Goal: Navigation & Orientation: Find specific page/section

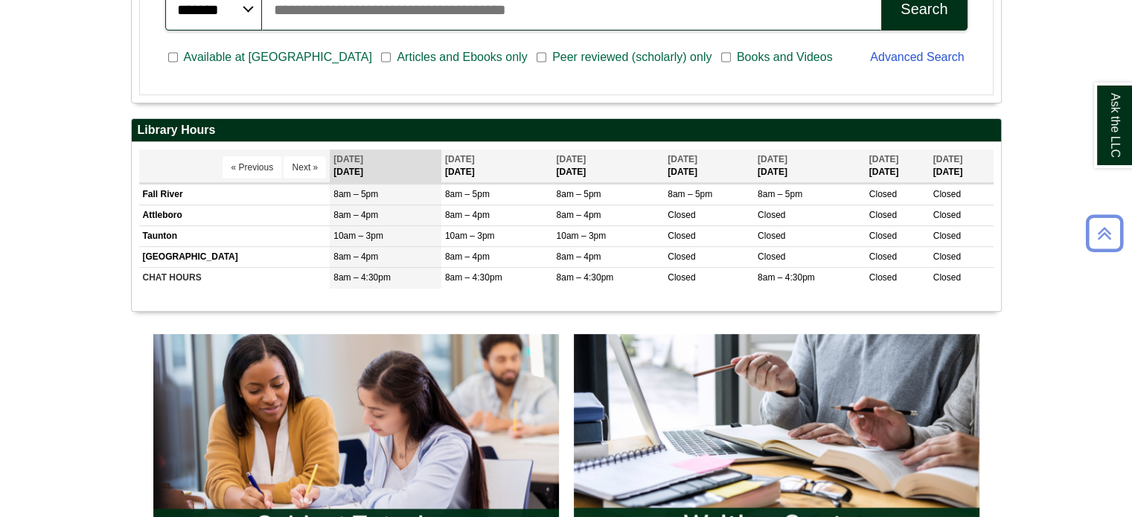
scroll to position [495, 0]
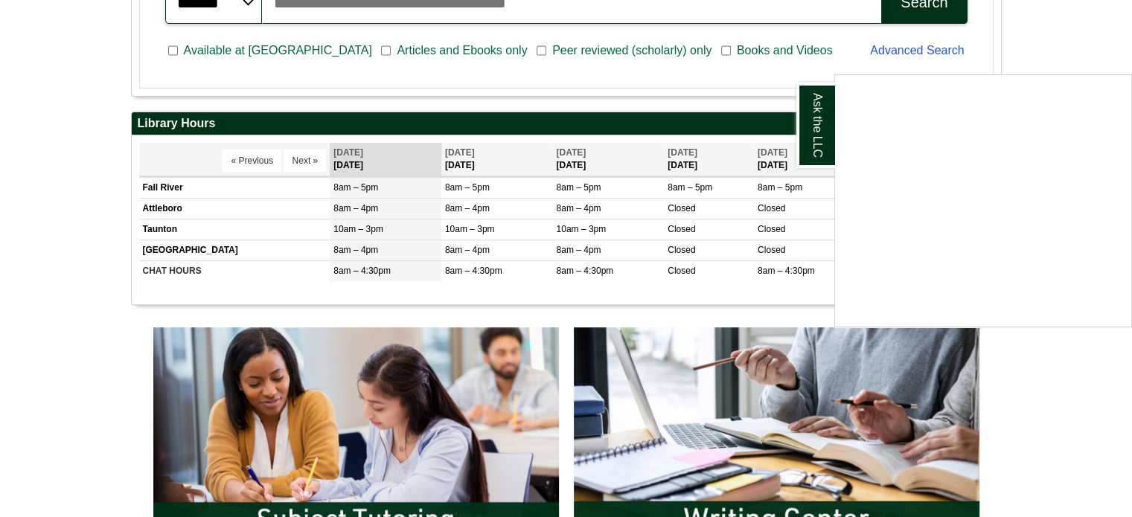
click at [302, 161] on div "Ask the LLC" at bounding box center [566, 258] width 1132 height 517
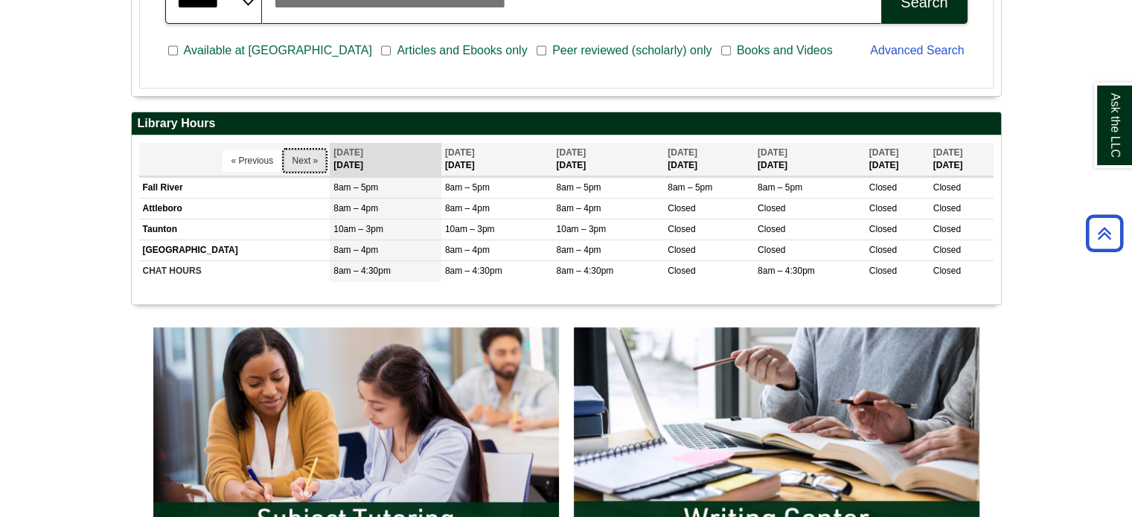
click at [302, 161] on button "Next »" at bounding box center [305, 161] width 42 height 22
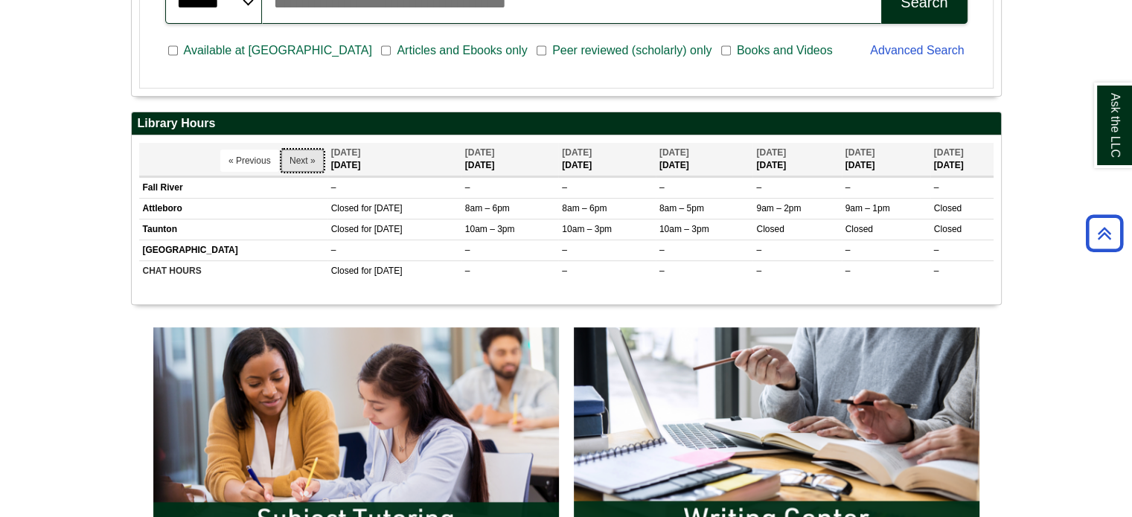
click at [302, 161] on button "Next »" at bounding box center [302, 161] width 42 height 22
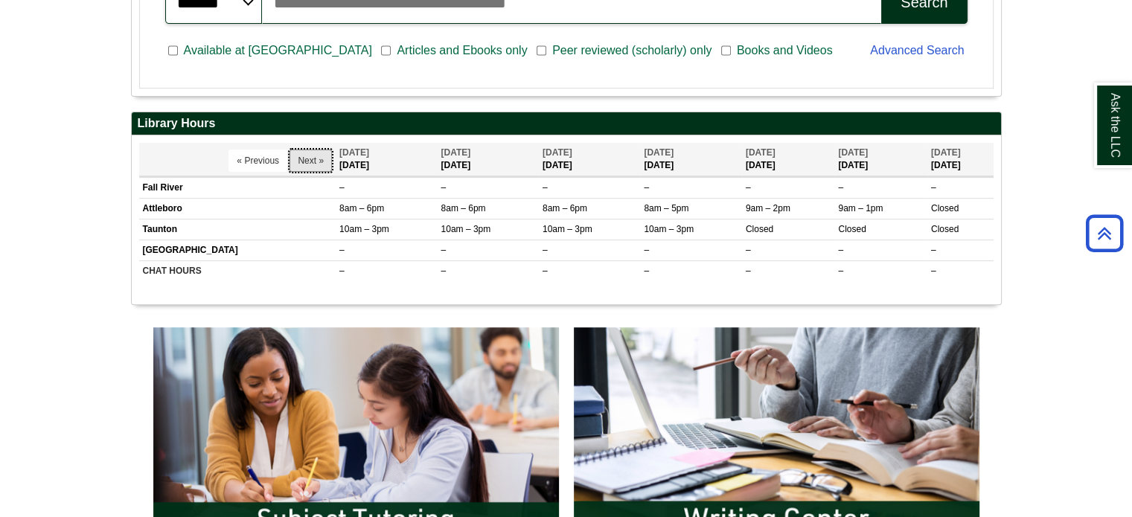
click at [302, 161] on button "Next »" at bounding box center [311, 161] width 42 height 22
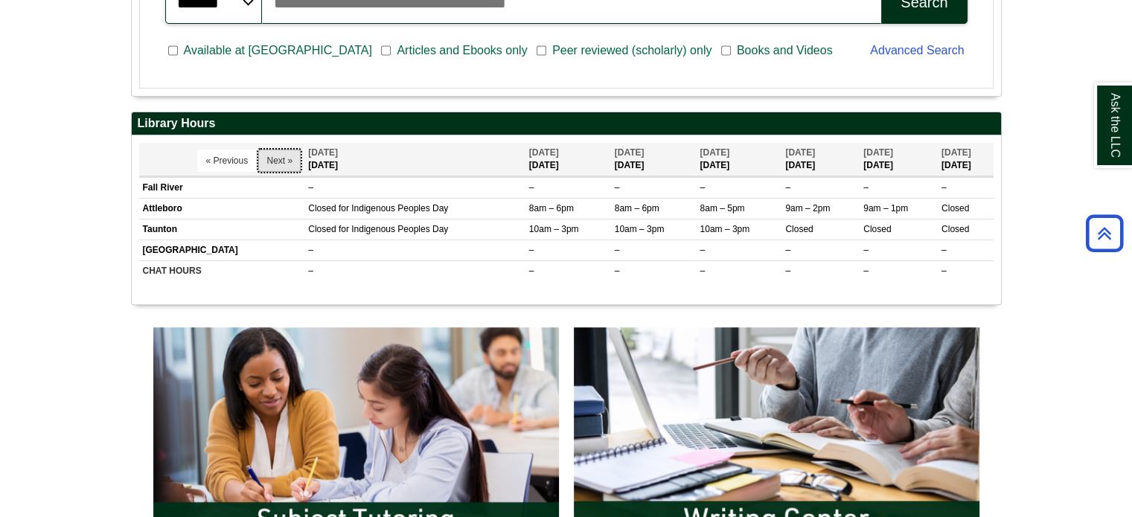
click at [283, 157] on button "Next »" at bounding box center [279, 161] width 42 height 22
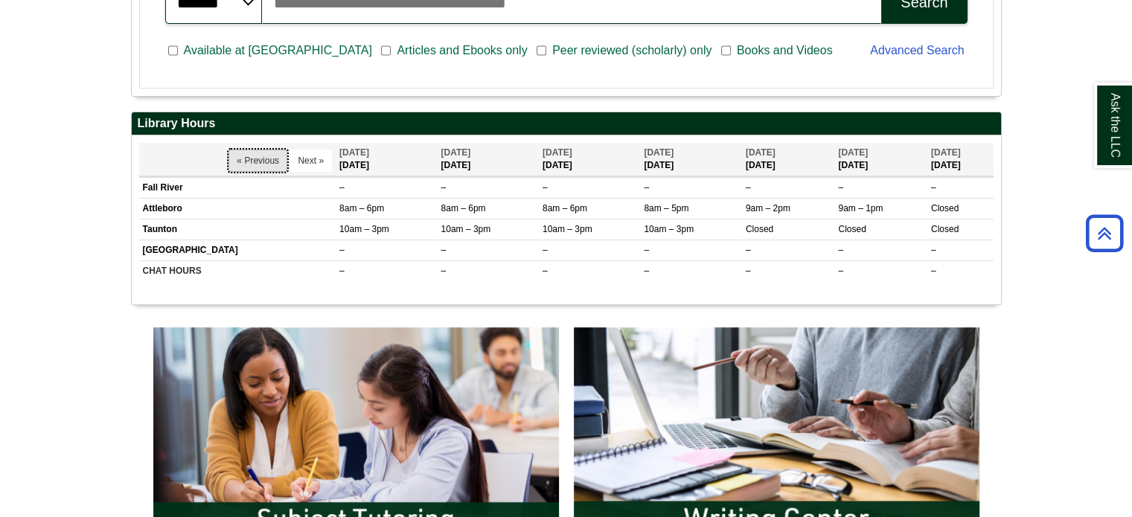
click at [283, 157] on button "« Previous" at bounding box center [258, 161] width 59 height 22
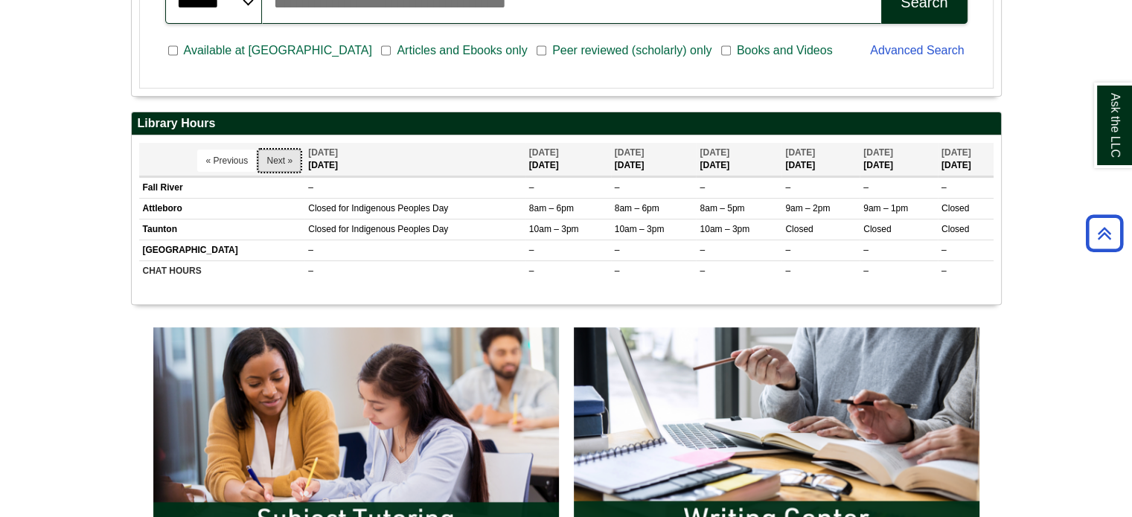
click at [283, 157] on button "Next »" at bounding box center [279, 161] width 42 height 22
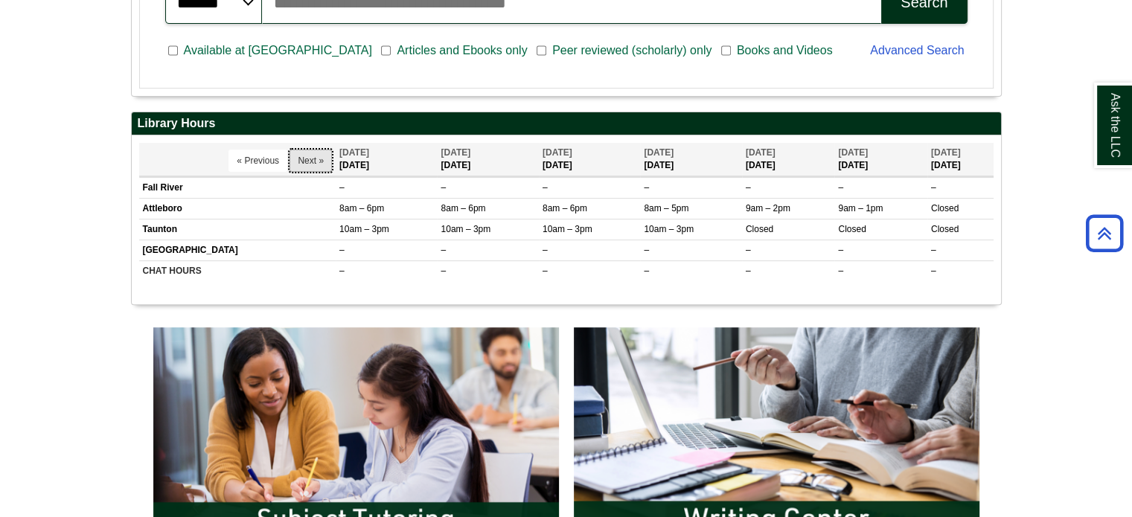
click at [306, 150] on button "Next »" at bounding box center [311, 161] width 42 height 22
click at [313, 155] on button "Next »" at bounding box center [311, 161] width 42 height 22
click at [325, 153] on button "Next »" at bounding box center [311, 161] width 42 height 22
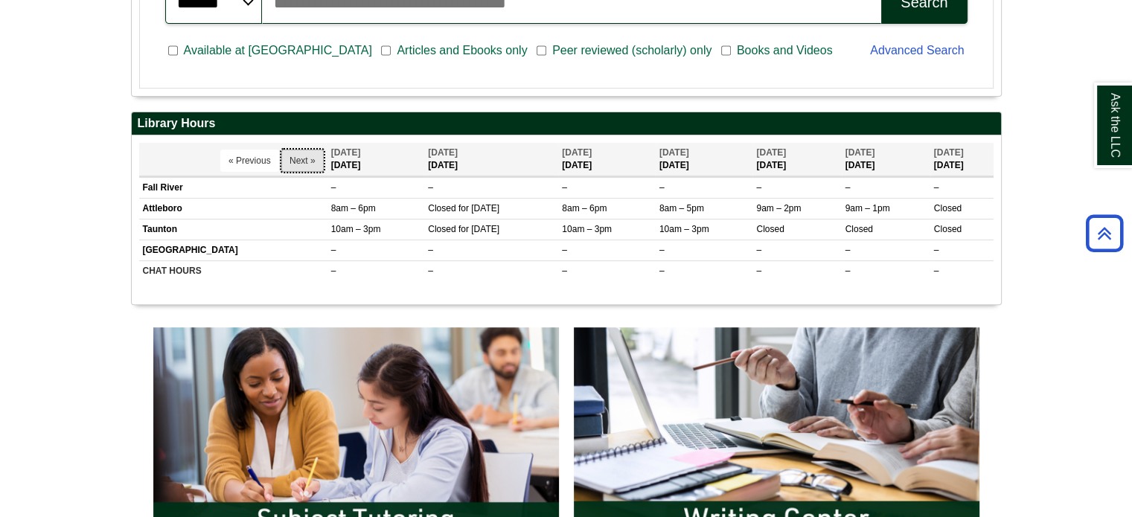
click at [307, 160] on button "Next »" at bounding box center [302, 161] width 42 height 22
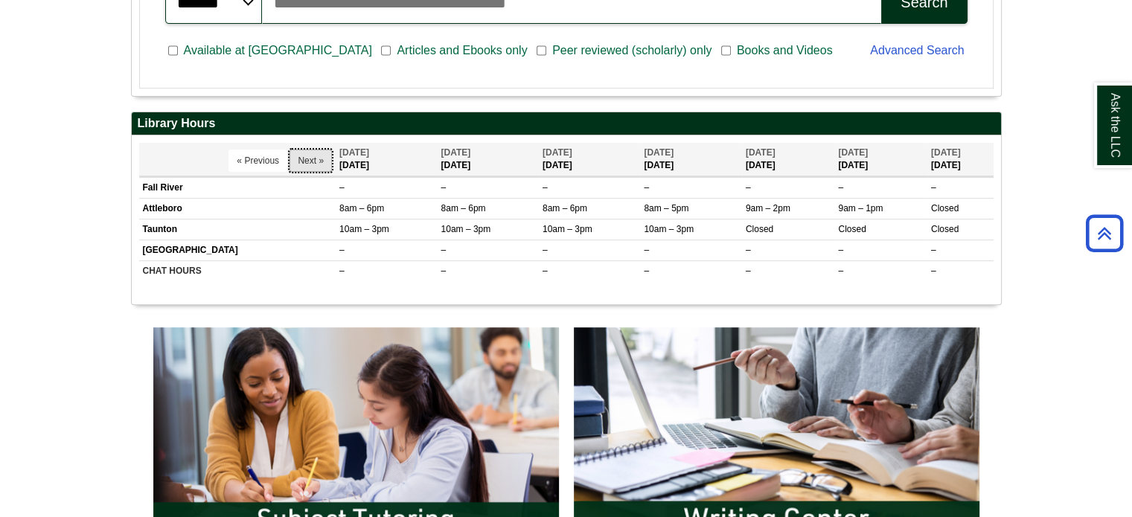
click at [298, 160] on button "Next »" at bounding box center [311, 161] width 42 height 22
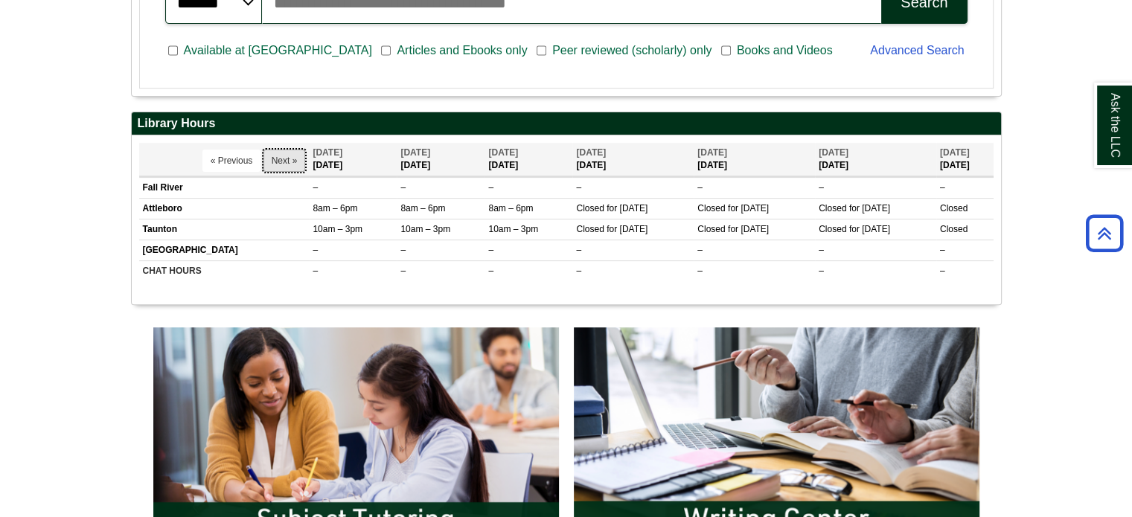
click at [276, 156] on button "Next »" at bounding box center [285, 161] width 42 height 22
